Goal: Complete application form

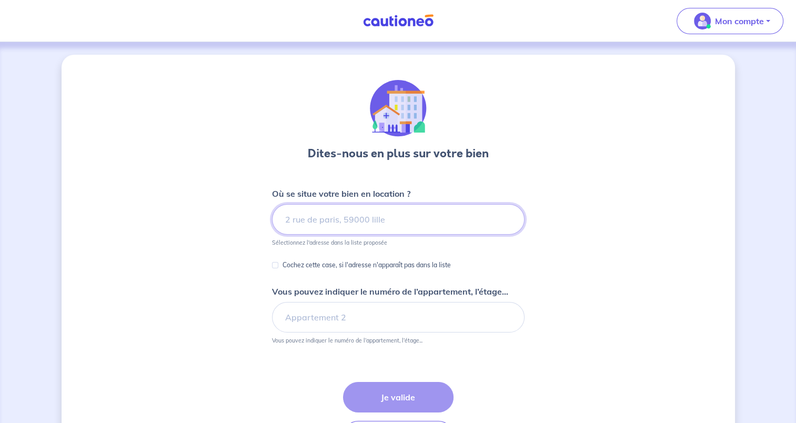
click at [327, 216] on input at bounding box center [398, 219] width 253 height 31
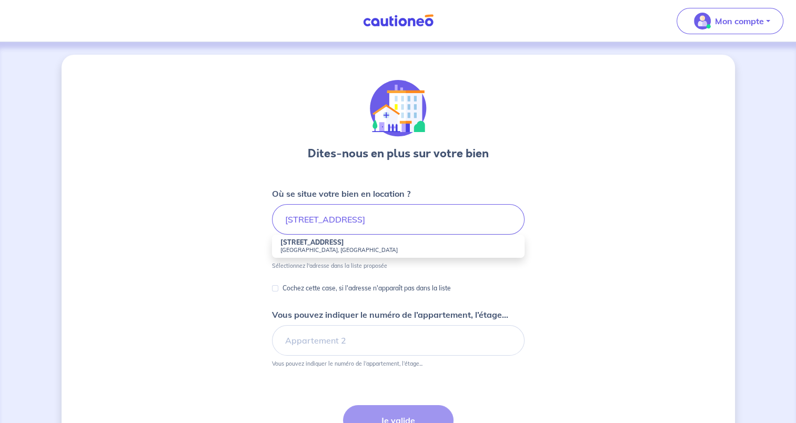
click at [337, 243] on strong "[STREET_ADDRESS]" at bounding box center [312, 242] width 64 height 8
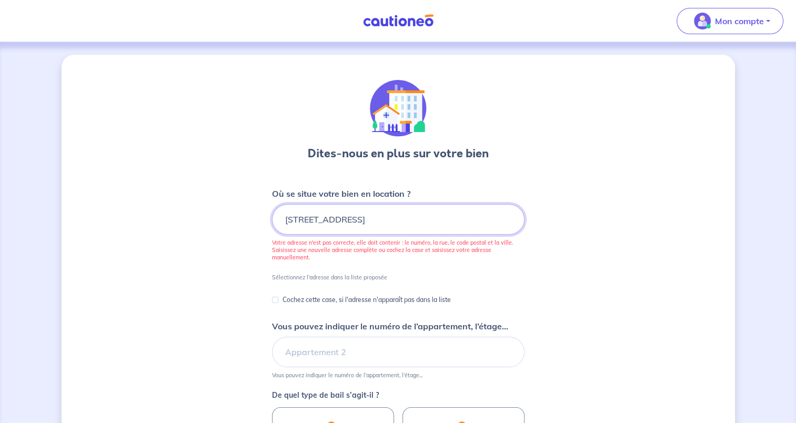
click at [389, 218] on input "[STREET_ADDRESS]" at bounding box center [398, 219] width 253 height 31
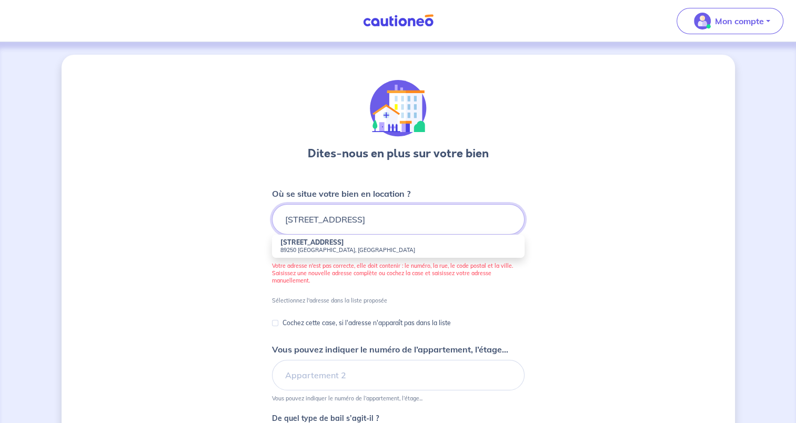
type input "[STREET_ADDRESS]"
click at [438, 248] on small "89250 [GEOGRAPHIC_DATA], [GEOGRAPHIC_DATA]" at bounding box center [398, 249] width 236 height 7
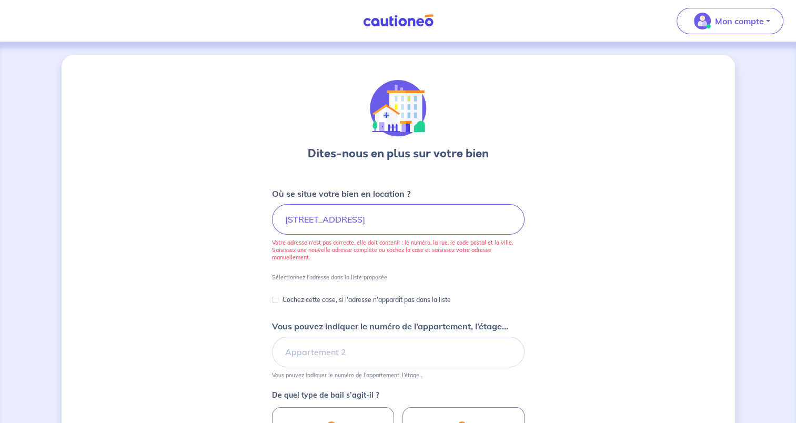
click at [419, 282] on form "Où se situe votre bien en location ? [STREET_ADDRESS] Votre adresse n'est pas c…" at bounding box center [398, 399] width 253 height 424
click at [416, 223] on input "[STREET_ADDRESS]" at bounding box center [398, 219] width 253 height 31
click at [278, 301] on div "Cochez cette case, si l'adresse n'apparaît pas dans la liste" at bounding box center [361, 300] width 179 height 13
click at [275, 299] on input "Cochez cette case, si l'adresse n'apparaît pas dans la liste" at bounding box center [275, 300] width 6 height 6
checkbox input "true"
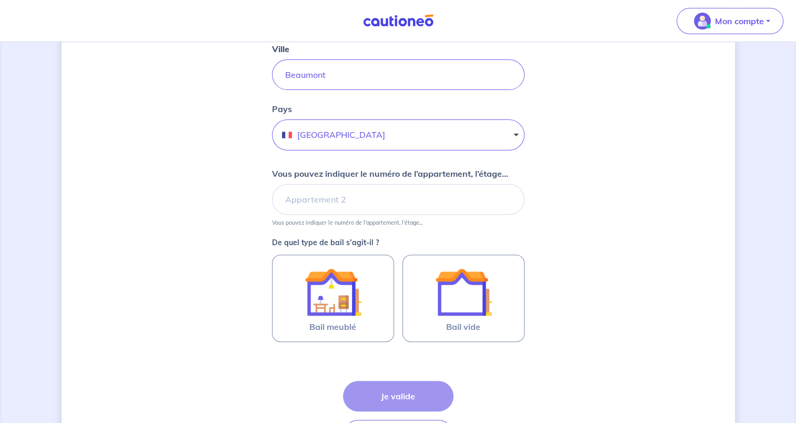
scroll to position [291, 0]
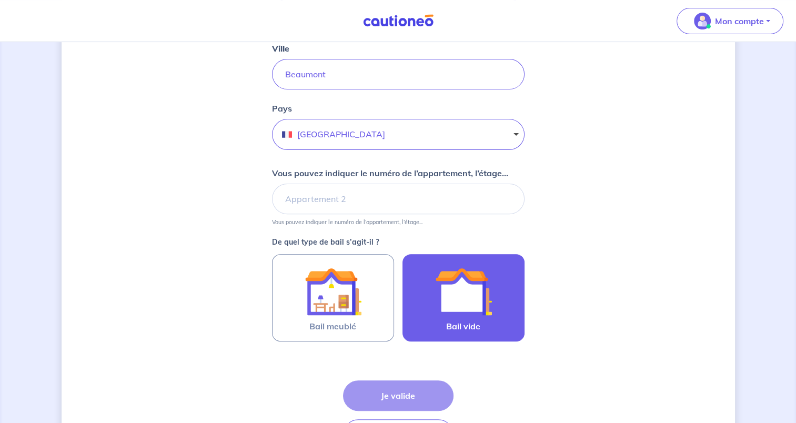
click at [464, 306] on img at bounding box center [463, 291] width 57 height 57
click at [0, 0] on input "Bail vide" at bounding box center [0, 0] width 0 height 0
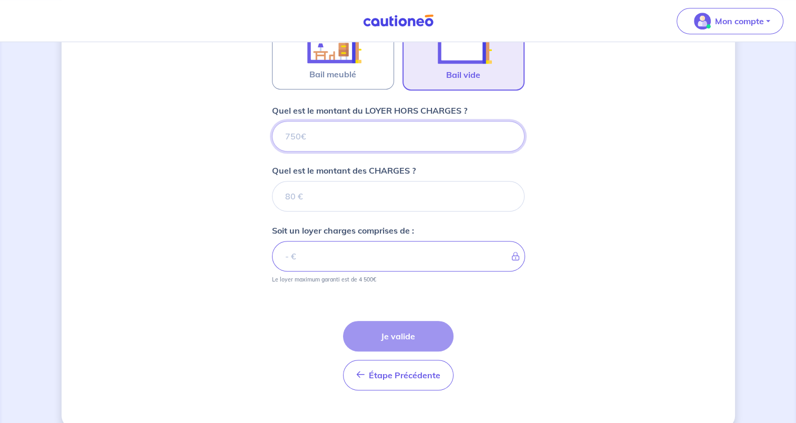
scroll to position [559, 0]
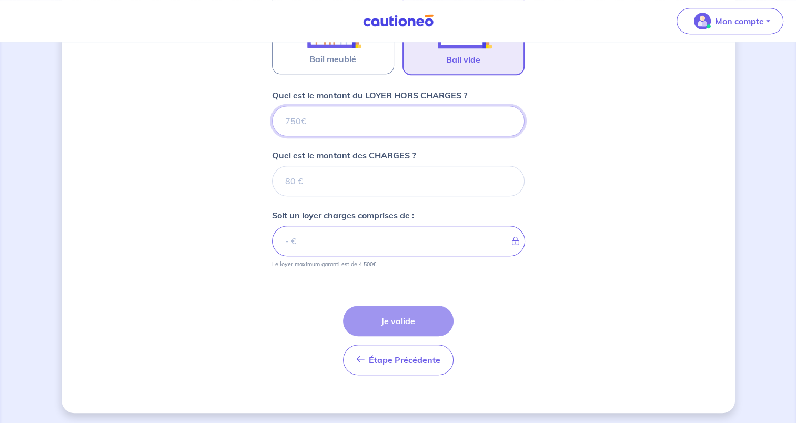
click at [427, 115] on input "Quel est le montant du LOYER HORS CHARGES ?" at bounding box center [398, 121] width 253 height 31
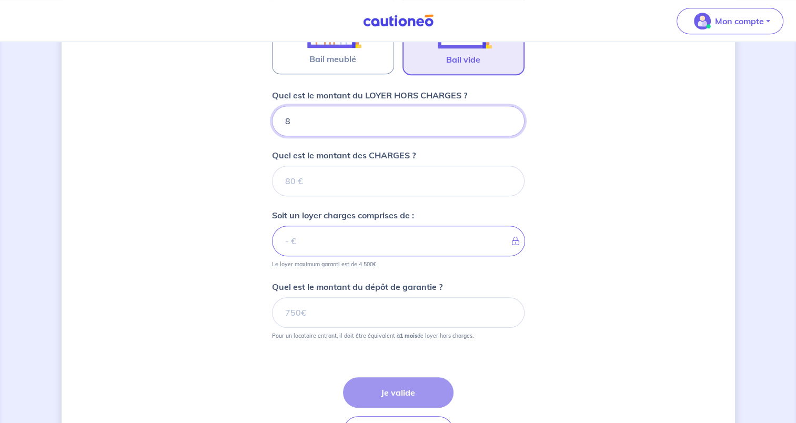
type input "88"
type input "880"
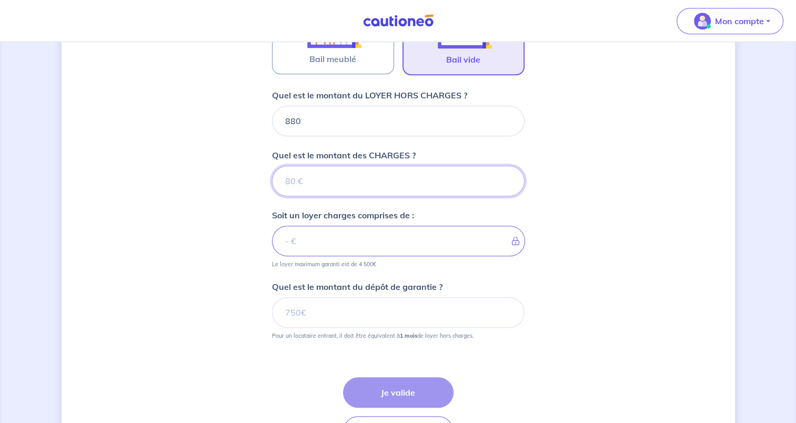
click at [469, 183] on input "Quel est le montant des CHARGES ?" at bounding box center [398, 181] width 253 height 31
type input "20"
type input "900"
type input "20"
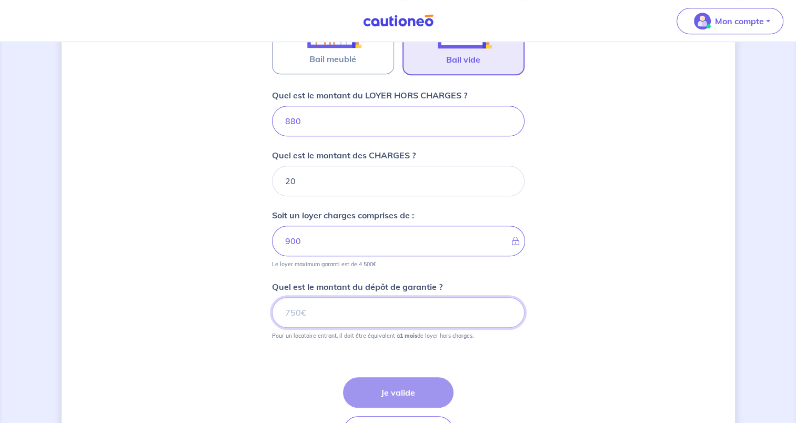
click at [375, 308] on input "Quel est le montant du dépôt de garantie ?" at bounding box center [398, 312] width 253 height 31
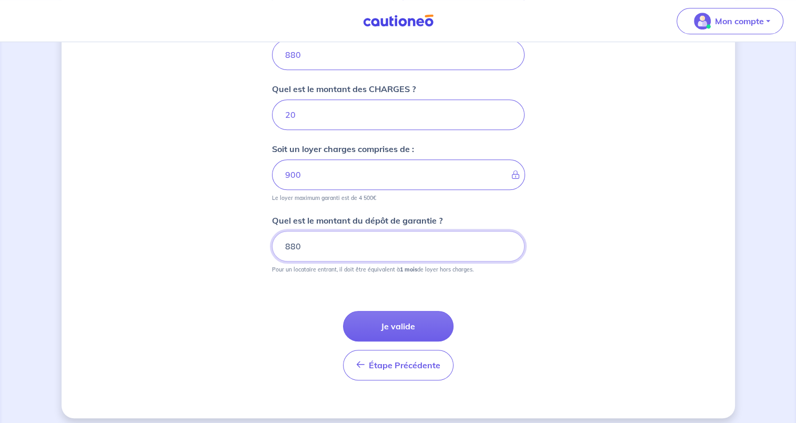
scroll to position [630, 0]
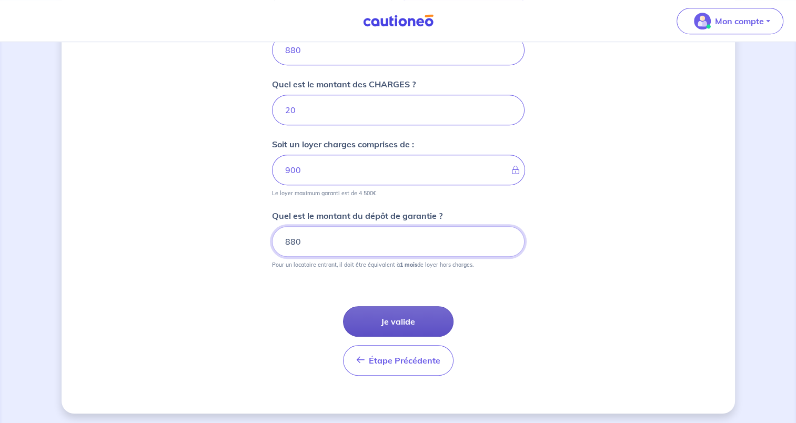
type input "880"
click at [429, 317] on button "Je valide" at bounding box center [398, 321] width 110 height 31
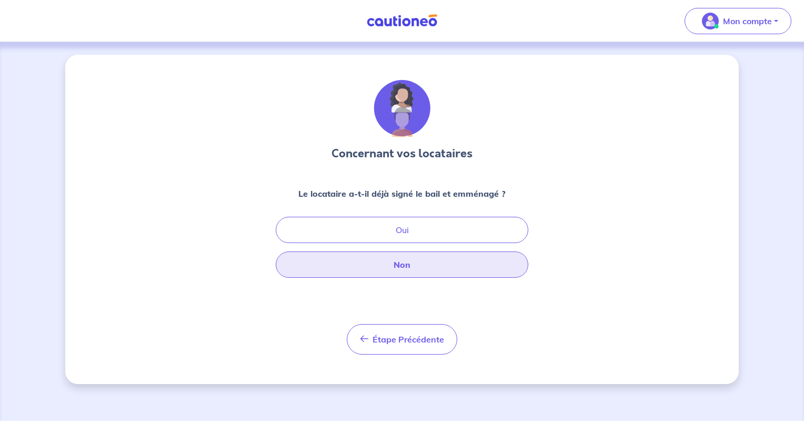
click at [412, 260] on button "Non" at bounding box center [402, 264] width 253 height 26
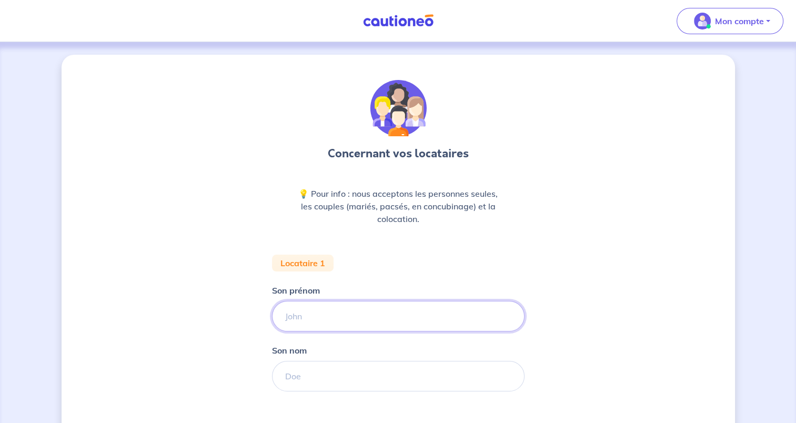
click at [359, 315] on input "Son prénom" at bounding box center [398, 316] width 253 height 31
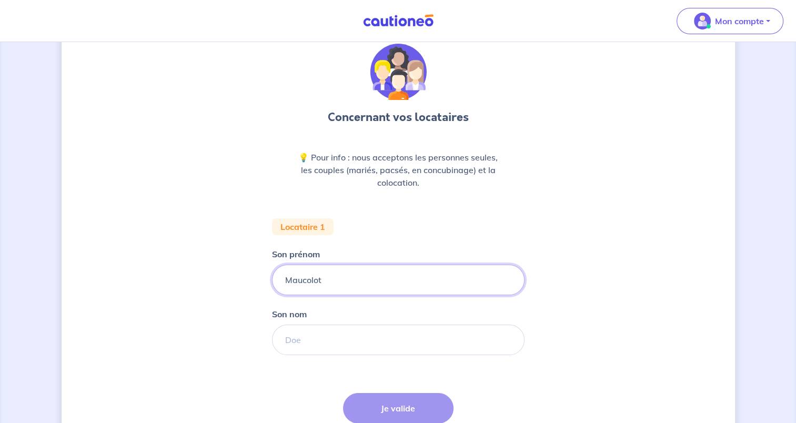
scroll to position [125, 0]
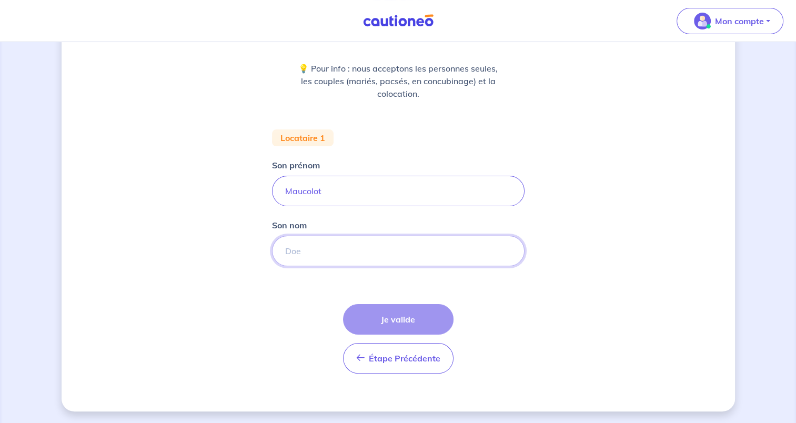
click at [415, 246] on input "Son nom" at bounding box center [398, 251] width 253 height 31
click at [428, 189] on input "Maucolot" at bounding box center [398, 191] width 253 height 31
click at [427, 192] on input "Maucolot" at bounding box center [398, 191] width 253 height 31
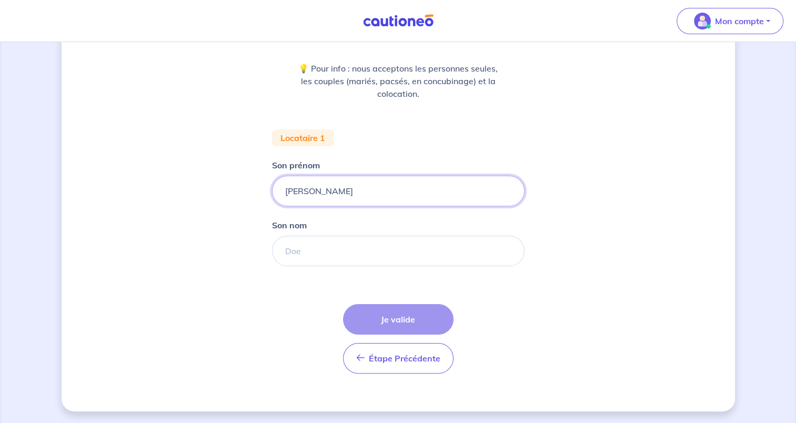
type input "[PERSON_NAME]"
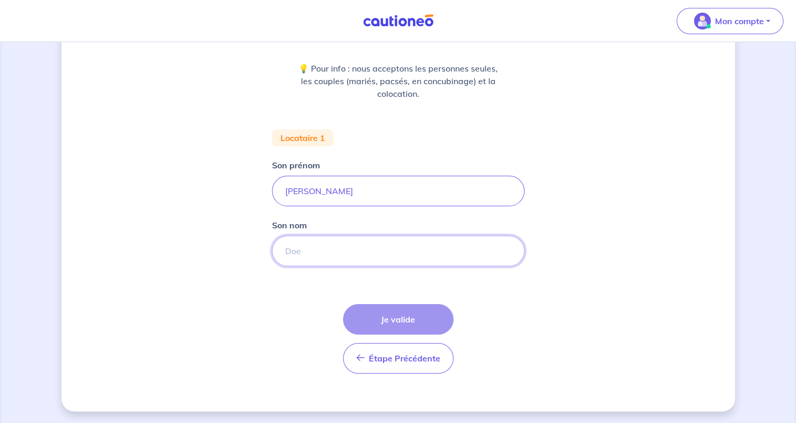
click at [335, 248] on input "Son nom" at bounding box center [398, 251] width 253 height 31
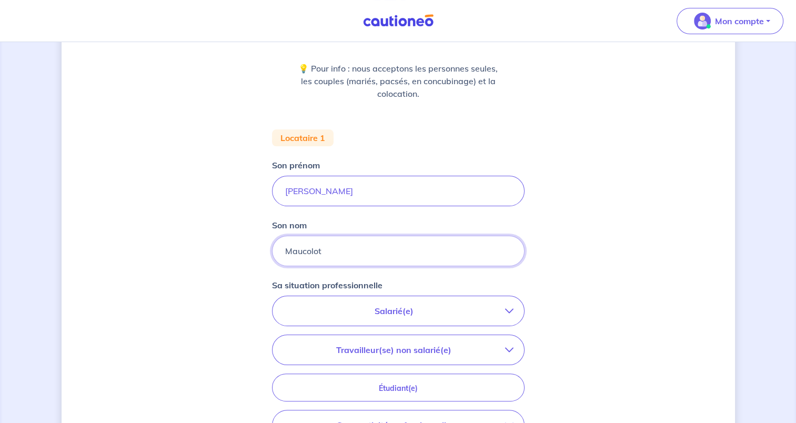
type input "Maucolot"
click at [336, 308] on p "Salarié(e)" at bounding box center [394, 311] width 222 height 13
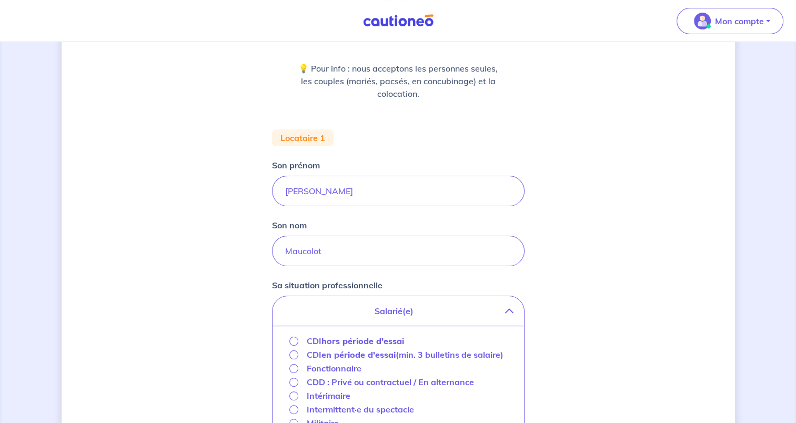
click at [319, 341] on p "CDI hors période d'essai" at bounding box center [355, 341] width 97 height 13
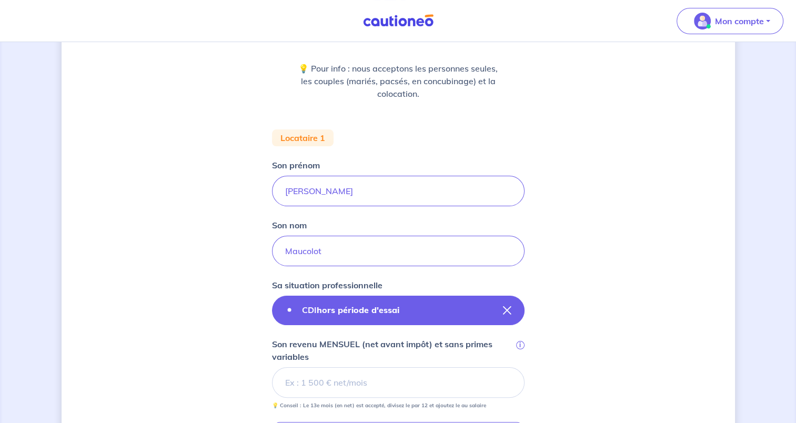
click at [337, 305] on strong "hors période d'essai" at bounding box center [358, 310] width 83 height 11
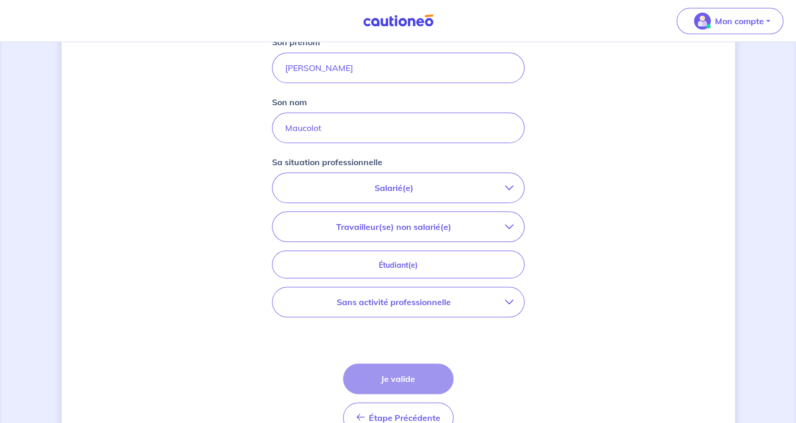
scroll to position [274, 0]
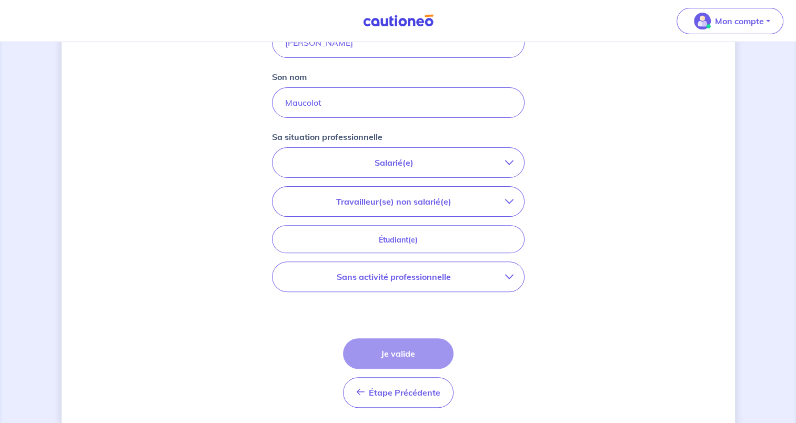
click at [516, 275] on button "Sans activité professionnelle" at bounding box center [398, 276] width 251 height 29
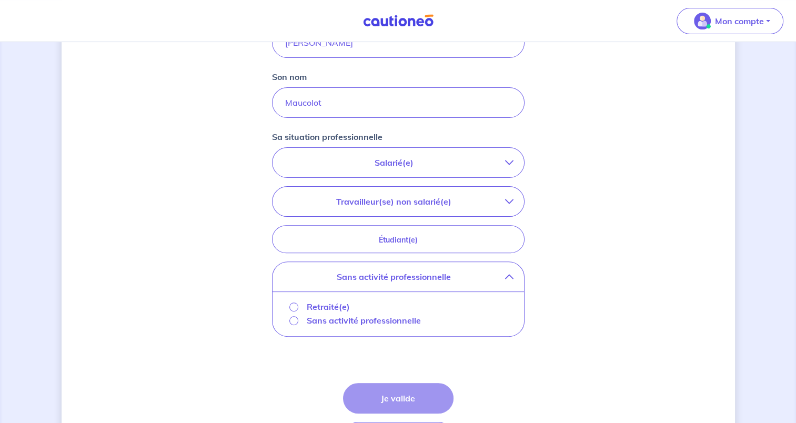
click at [419, 154] on button "Salarié(e)" at bounding box center [398, 162] width 251 height 29
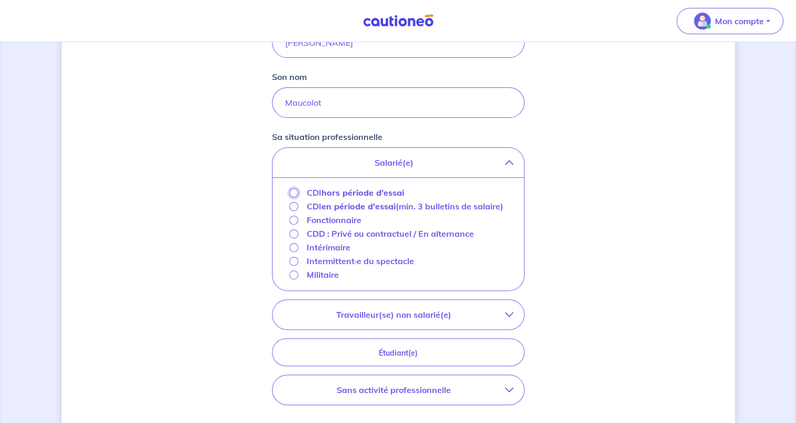
click at [296, 191] on input "CDI hors période d'essai" at bounding box center [293, 192] width 9 height 9
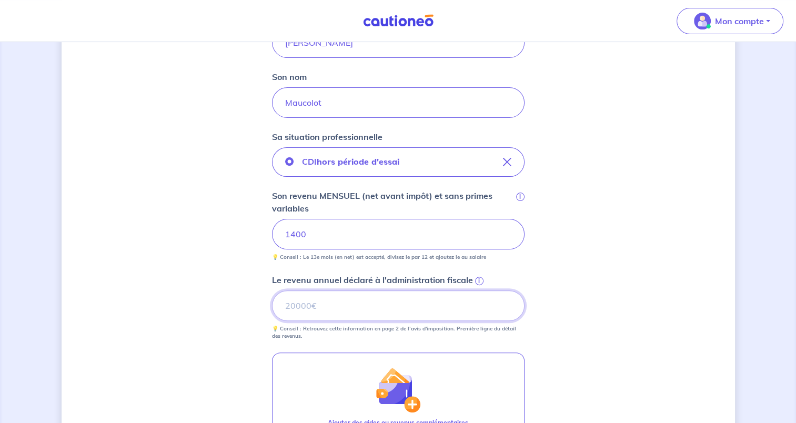
click at [330, 304] on input "Le revenu annuel déclaré à l'administration fiscale i" at bounding box center [398, 305] width 253 height 31
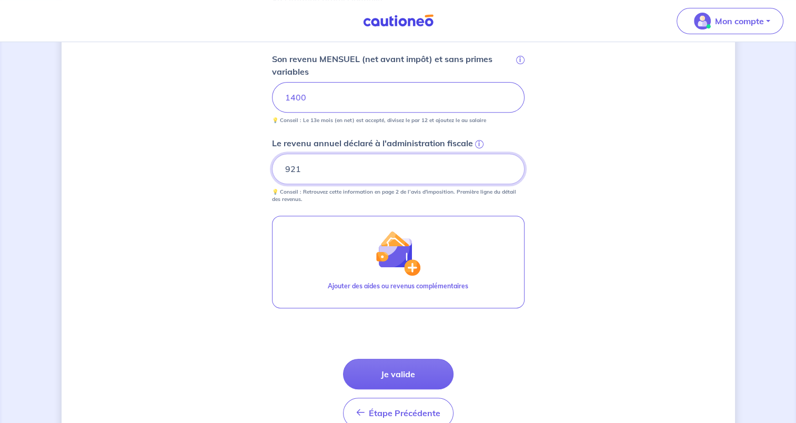
scroll to position [417, 0]
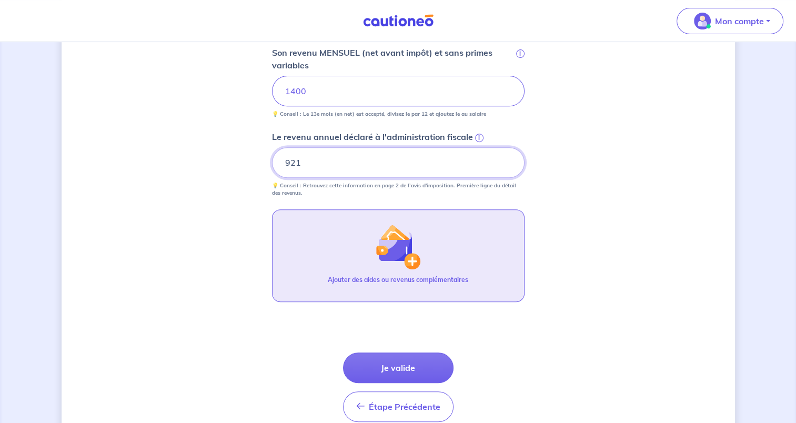
type input "921"
click at [418, 246] on img "button" at bounding box center [397, 246] width 45 height 45
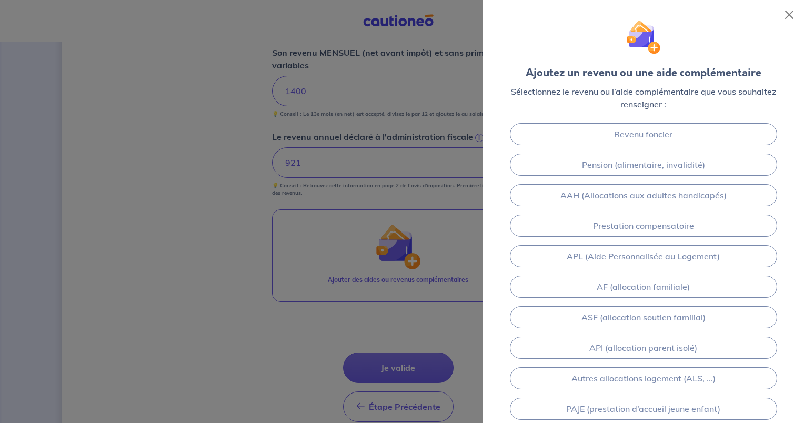
click at [323, 94] on div at bounding box center [402, 211] width 804 height 423
click at [782, 13] on button "Close" at bounding box center [789, 14] width 17 height 17
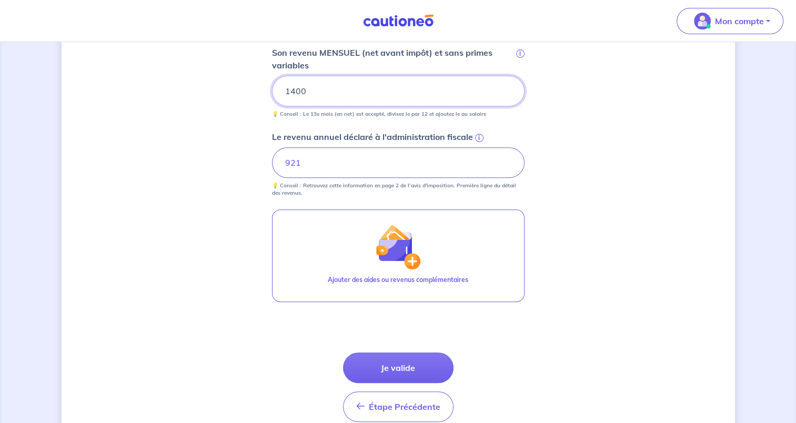
drag, startPoint x: 317, startPoint y: 93, endPoint x: 283, endPoint y: 88, distance: 35.0
click at [283, 88] on input "1400" at bounding box center [398, 91] width 253 height 31
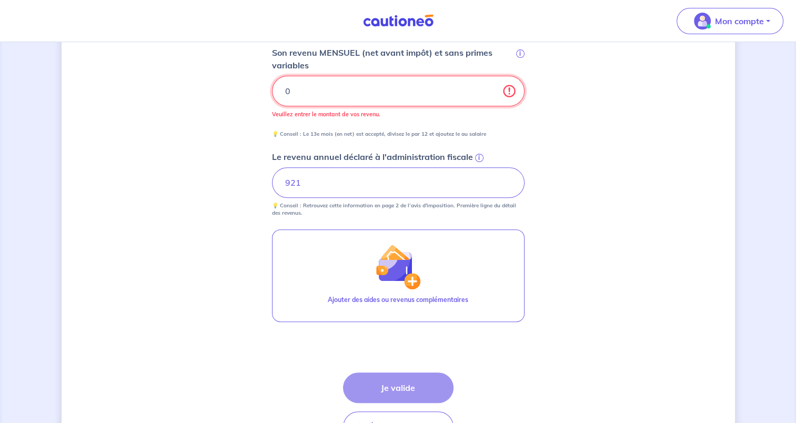
type input "0"
click at [566, 127] on div "Concernant vos locataires 💡 Pour info : nous acceptons les personnes seules, le…" at bounding box center [398, 59] width 673 height 842
click at [405, 88] on input "0" at bounding box center [398, 91] width 253 height 31
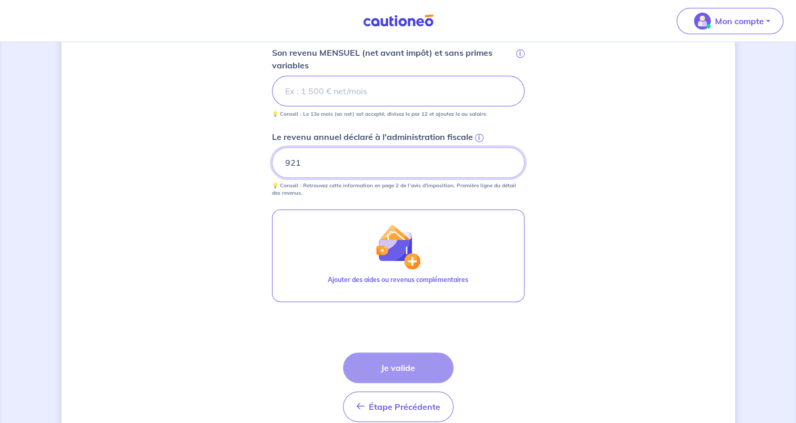
drag, startPoint x: 426, startPoint y: 159, endPoint x: 282, endPoint y: 153, distance: 143.8
click at [282, 153] on input "921" at bounding box center [398, 162] width 253 height 31
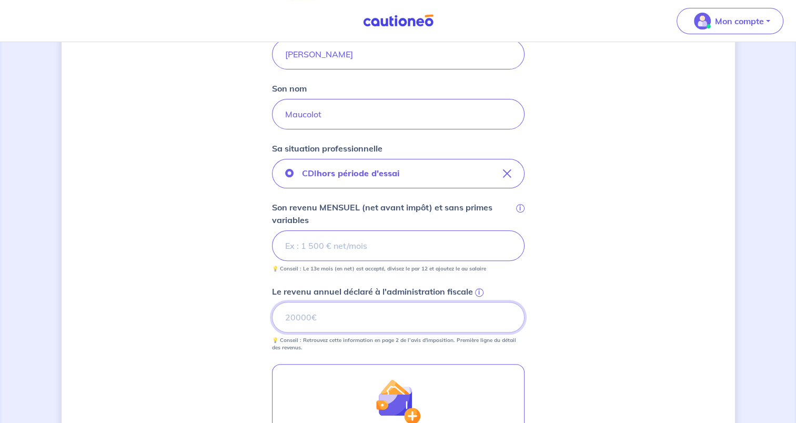
scroll to position [261, 0]
click at [404, 244] on input "Son revenu MENSUEL (net avant impôt) et sans primes variables i" at bounding box center [398, 246] width 253 height 31
click at [566, 278] on div "Concernant vos locataires 💡 Pour info : nous acceptons les personnes seules, le…" at bounding box center [398, 204] width 673 height 822
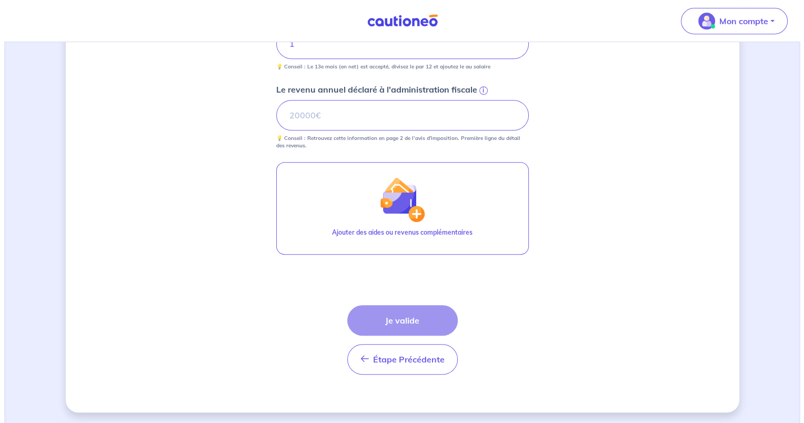
scroll to position [465, 0]
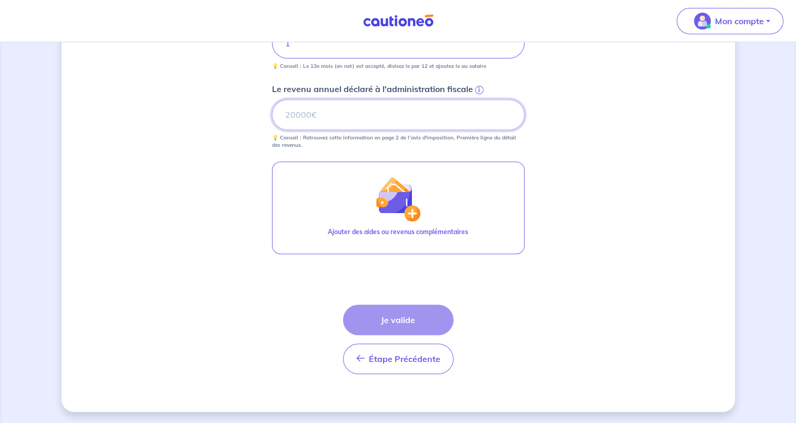
click at [458, 110] on input "Le revenu annuel déclaré à l'administration fiscale i" at bounding box center [398, 114] width 253 height 31
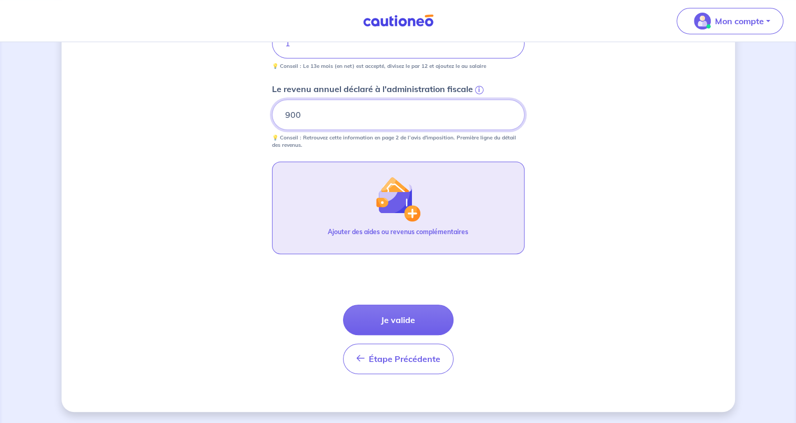
type input "900"
click at [421, 211] on button "Ajouter des aides ou revenus complémentaires" at bounding box center [398, 208] width 253 height 93
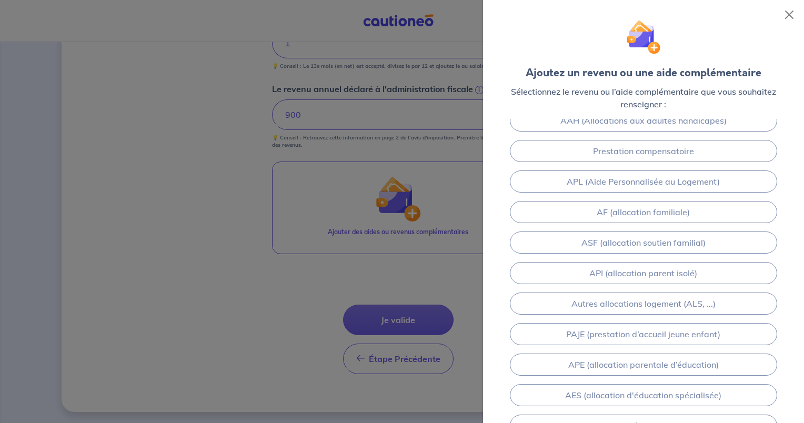
scroll to position [62, 0]
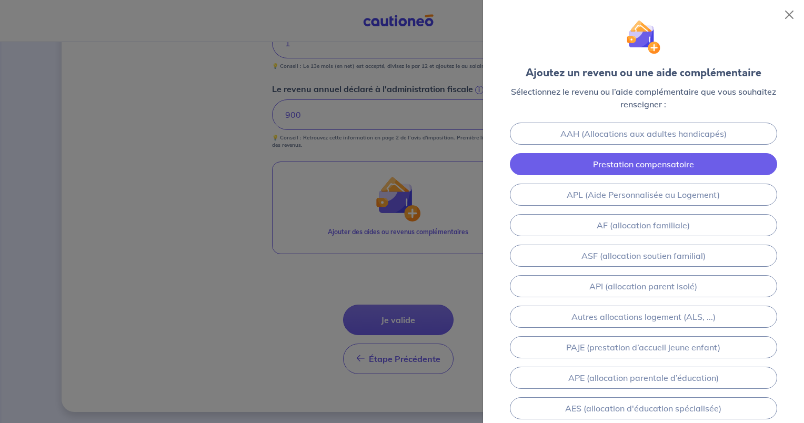
click at [638, 166] on link "Prestation compensatoire" at bounding box center [643, 164] width 267 height 22
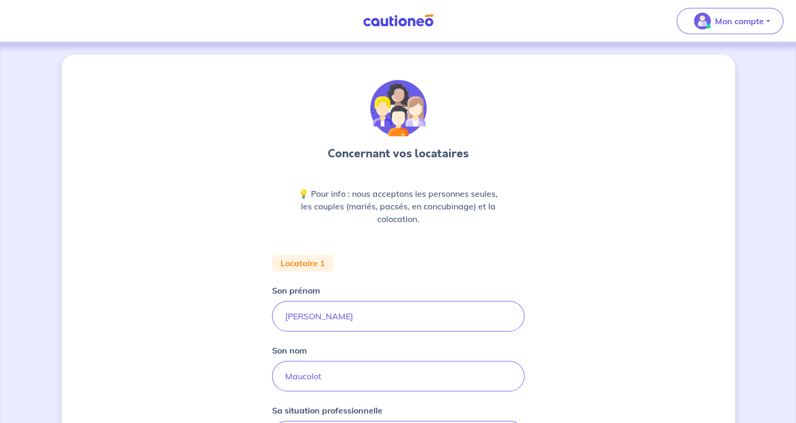
scroll to position [511, 0]
